Goal: Information Seeking & Learning: Learn about a topic

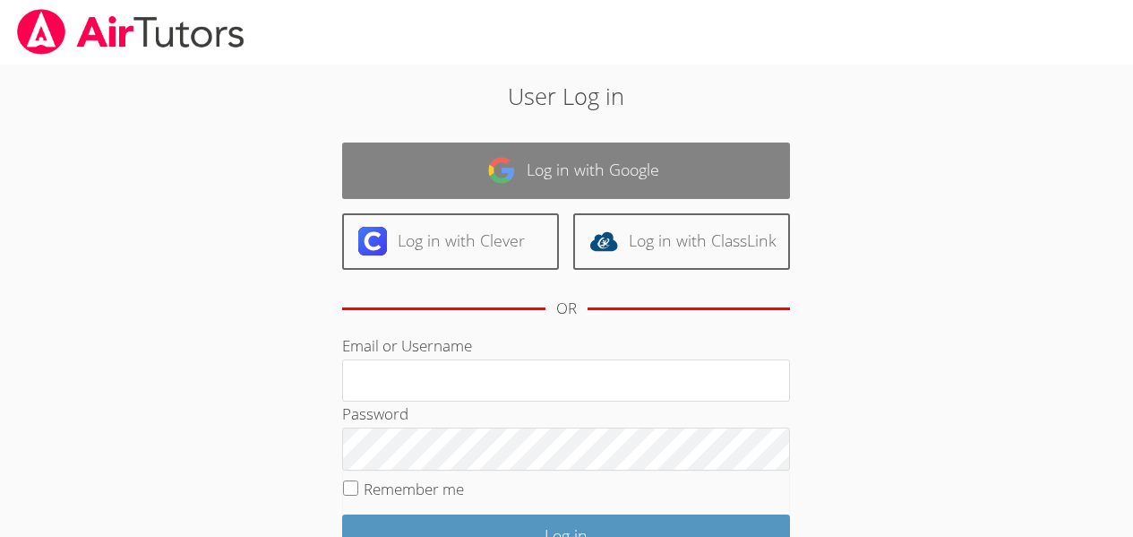
click at [582, 162] on link "Log in with Google" at bounding box center [566, 170] width 448 height 56
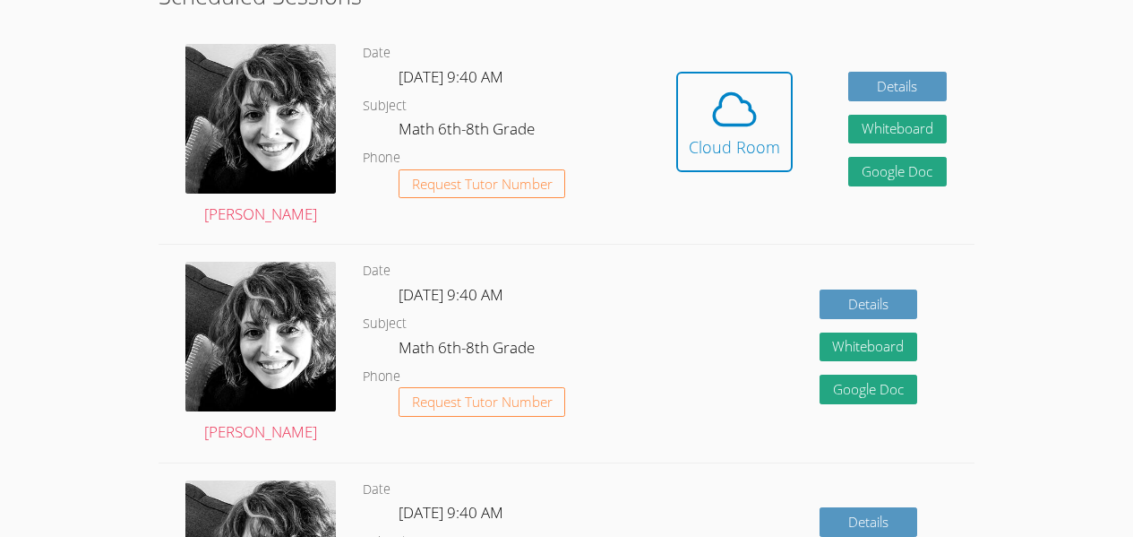
scroll to position [467, 0]
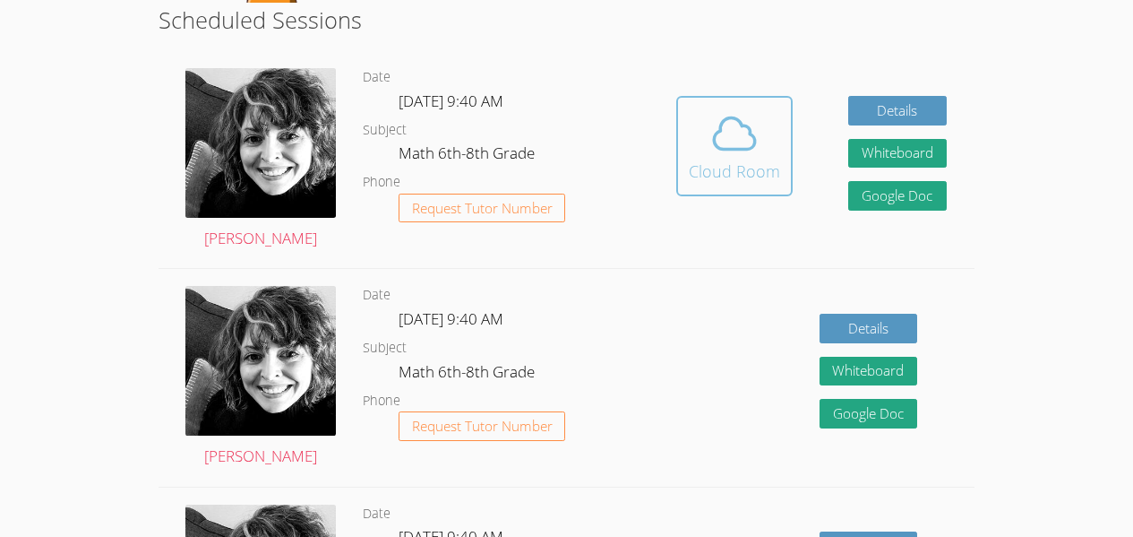
click at [748, 132] on icon at bounding box center [734, 133] width 41 height 31
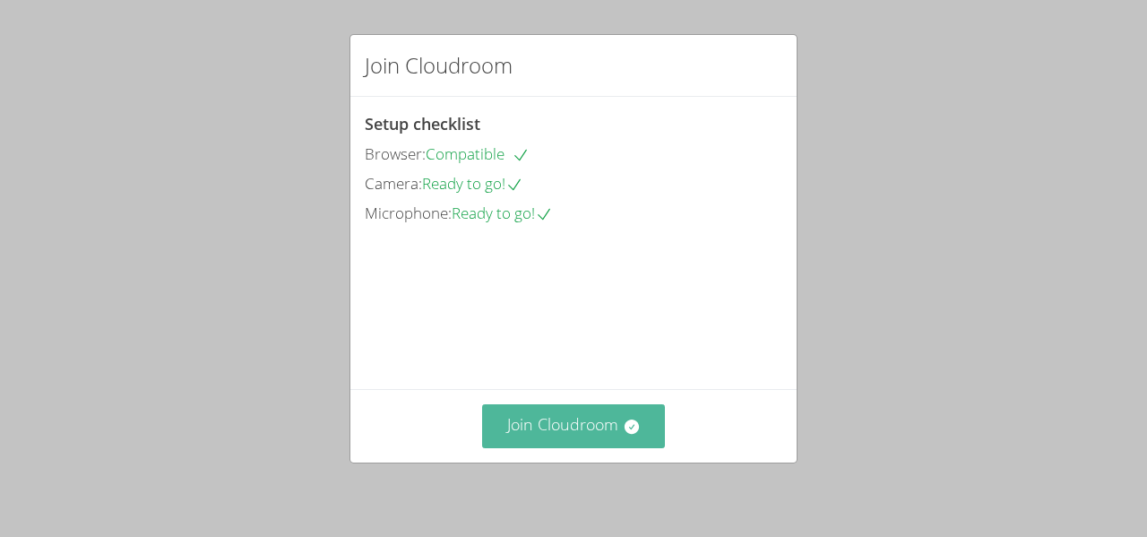
click at [583, 428] on button "Join Cloudroom" at bounding box center [574, 426] width 184 height 44
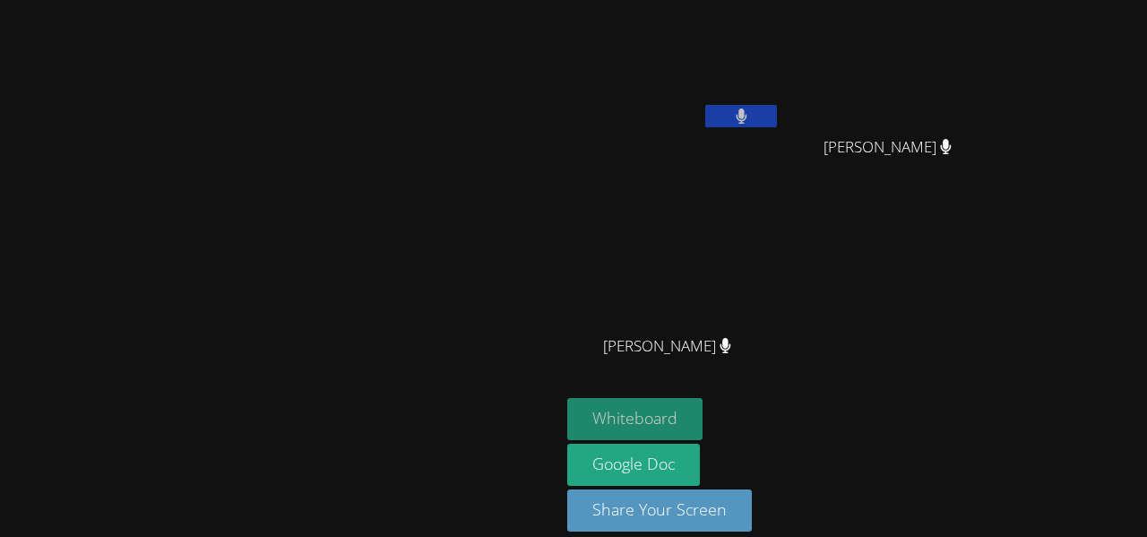
click at [702, 404] on button "Whiteboard" at bounding box center [634, 419] width 135 height 42
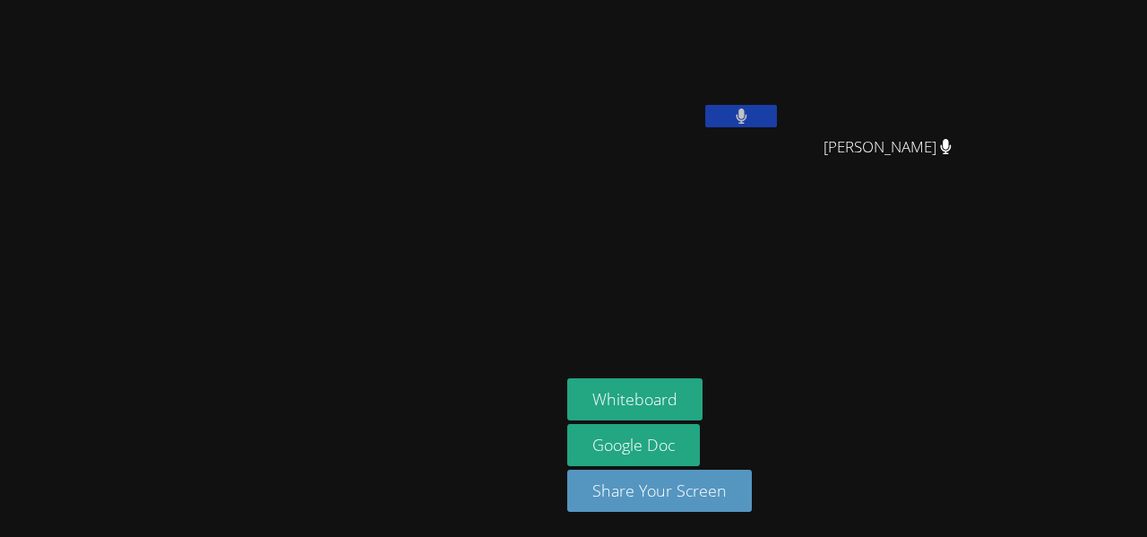
click at [777, 115] on button at bounding box center [741, 116] width 72 height 22
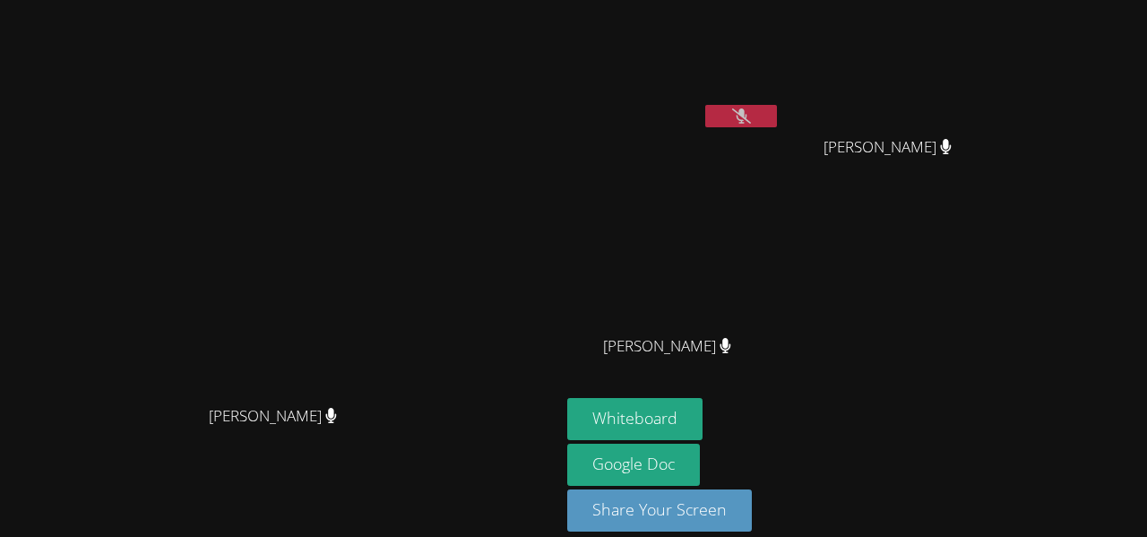
click at [734, 118] on icon at bounding box center [741, 115] width 19 height 15
click at [736, 118] on icon at bounding box center [741, 115] width 11 height 15
click at [252, 286] on video at bounding box center [280, 242] width 269 height 307
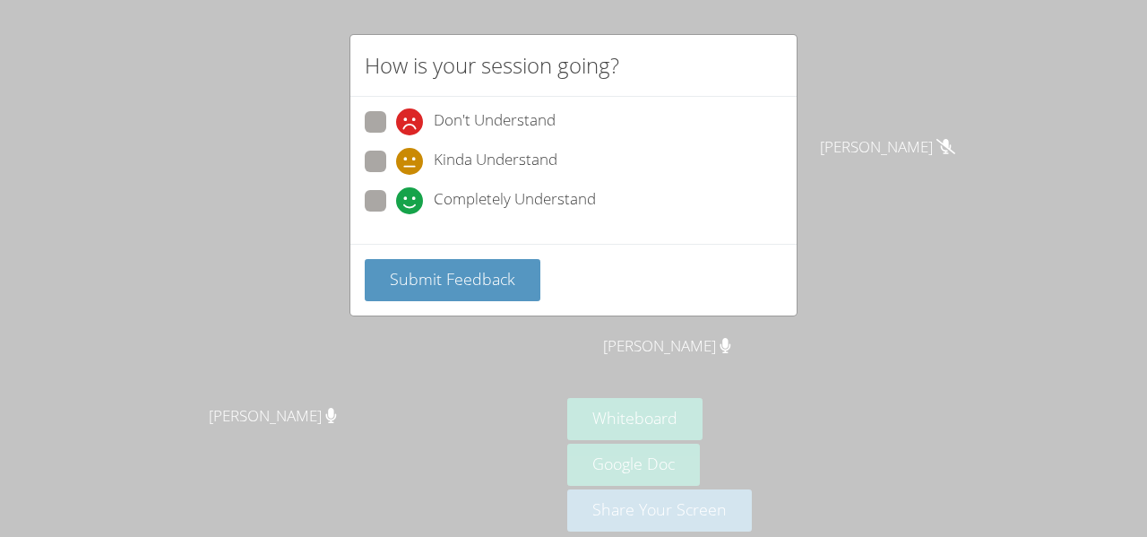
click at [396, 214] on span at bounding box center [396, 214] width 0 height 0
click at [396, 202] on input "Completely Understand" at bounding box center [403, 197] width 15 height 15
radio input "true"
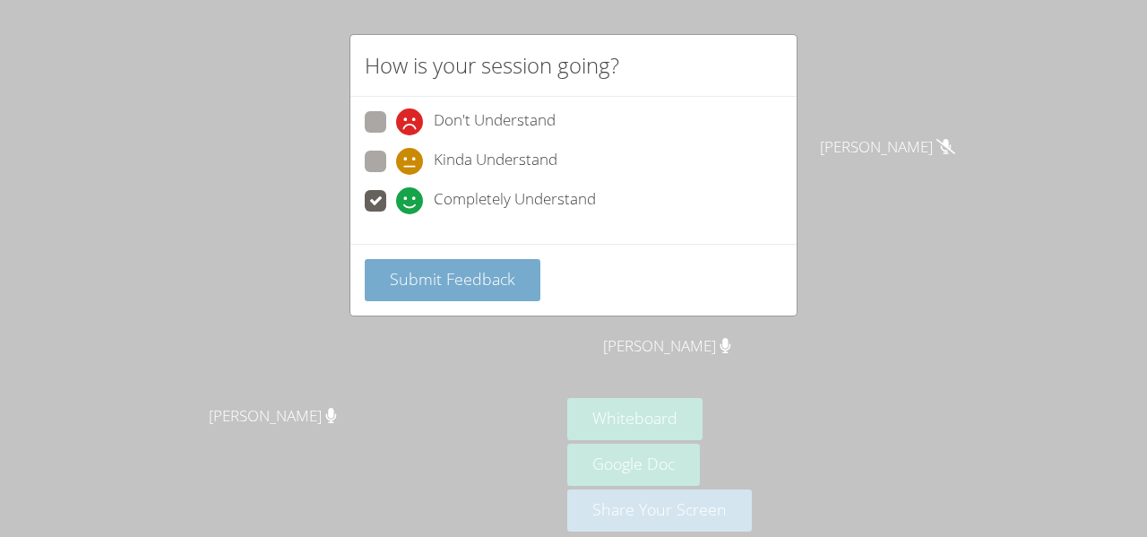
click at [450, 279] on span "Submit Feedback" at bounding box center [452, 279] width 125 height 22
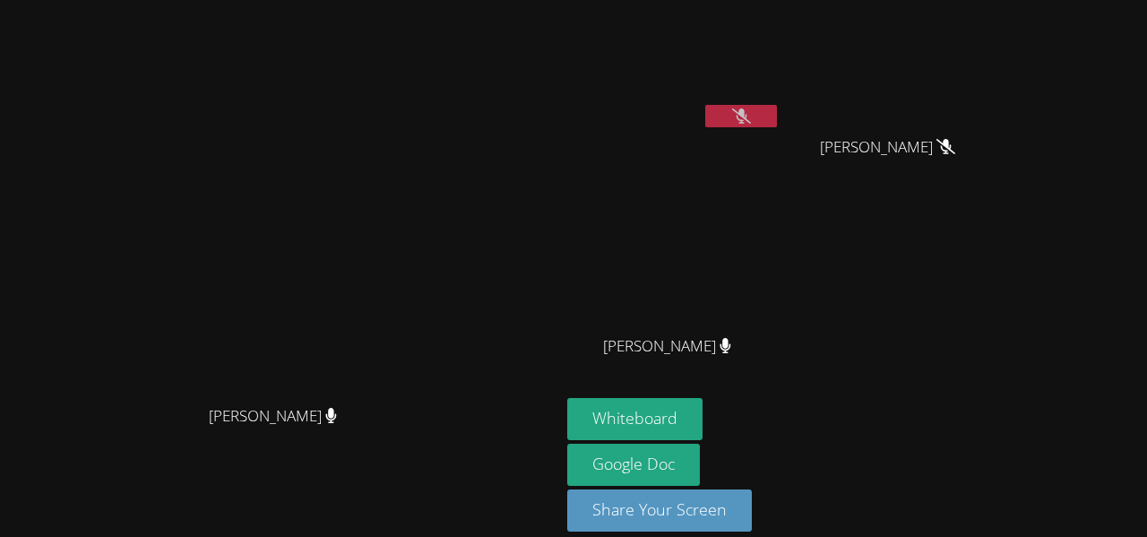
drag, startPoint x: 548, startPoint y: 74, endPoint x: 542, endPoint y: 125, distance: 51.5
click at [415, 125] on video at bounding box center [280, 242] width 269 height 307
click at [917, 294] on div "Melvin Hoenes Tiul Albin Morales Herrera Albin Morales Herrera Odarly Monteagdo…" at bounding box center [784, 202] width 434 height 391
click at [984, 295] on div "Melvin Hoenes Tiul Albin Morales Herrera Albin Morales Herrera Odarly Monteagdo…" at bounding box center [784, 202] width 434 height 391
click at [856, 486] on div "Whiteboard Google Doc Share Your Screen" at bounding box center [784, 472] width 434 height 148
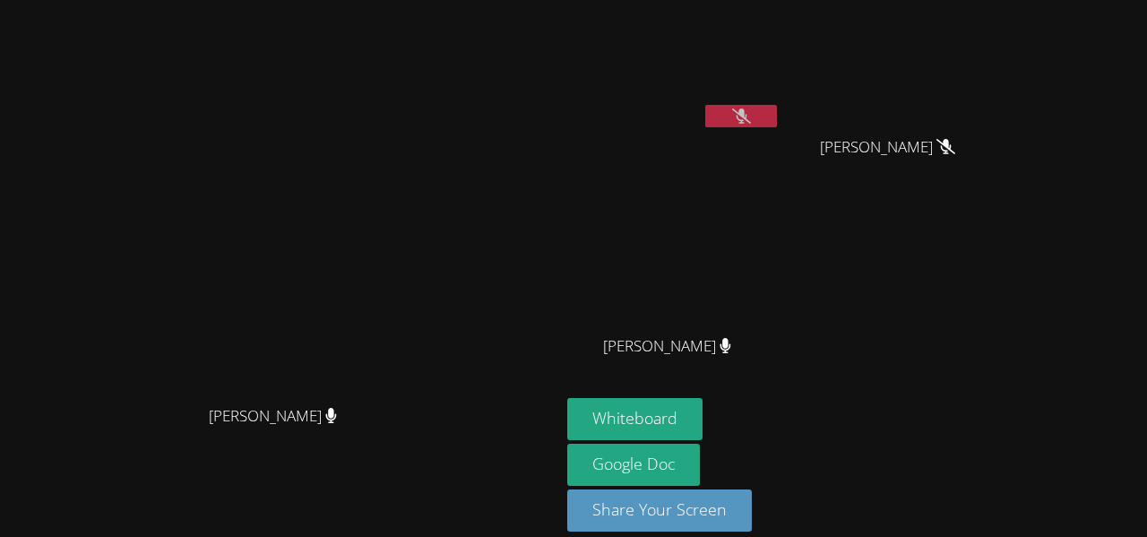
drag, startPoint x: 856, startPoint y: 486, endPoint x: 542, endPoint y: 125, distance: 477.5
click at [542, 125] on div "[PERSON_NAME]" at bounding box center [280, 242] width 546 height 307
click at [1001, 436] on div "Whiteboard Google Doc Share Your Screen" at bounding box center [784, 472] width 434 height 148
